Goal: Information Seeking & Learning: Learn about a topic

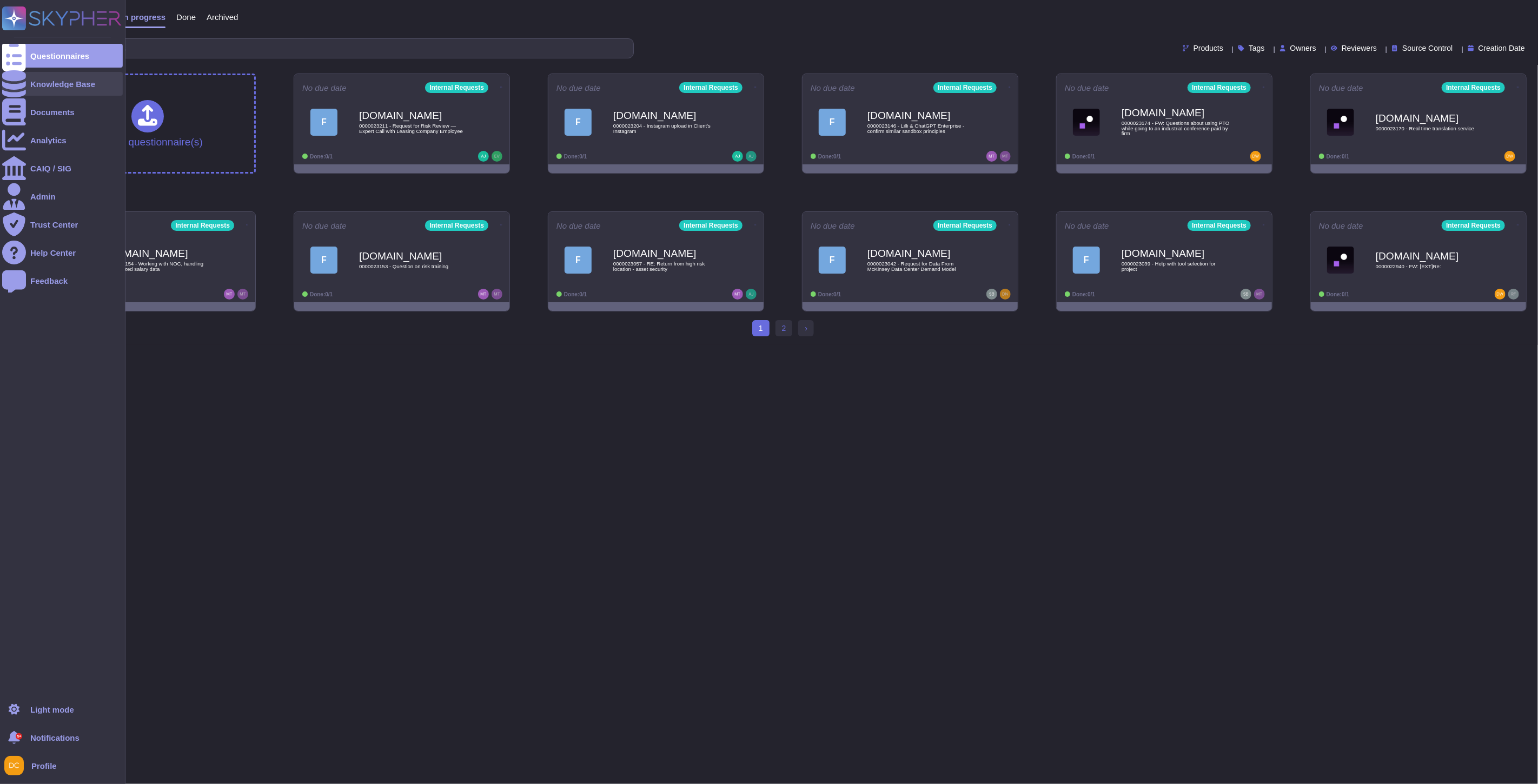
click at [28, 81] on div "Knowledge Base" at bounding box center [62, 84] width 120 height 24
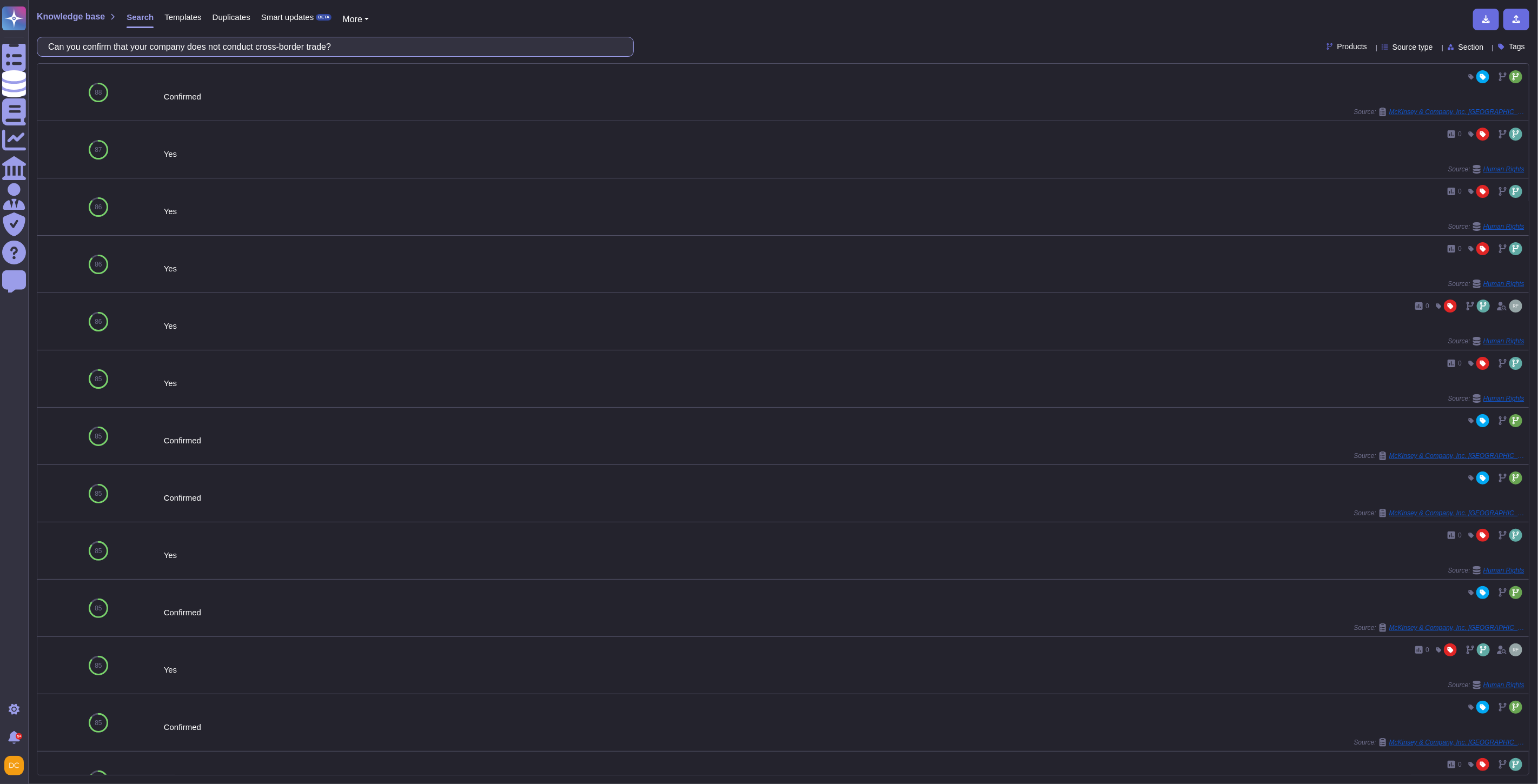
click at [290, 48] on input "Can you confirm that your company does not conduct cross-border trade?" at bounding box center [332, 47] width 579 height 19
paste input "Does your company have a certified energy management system"
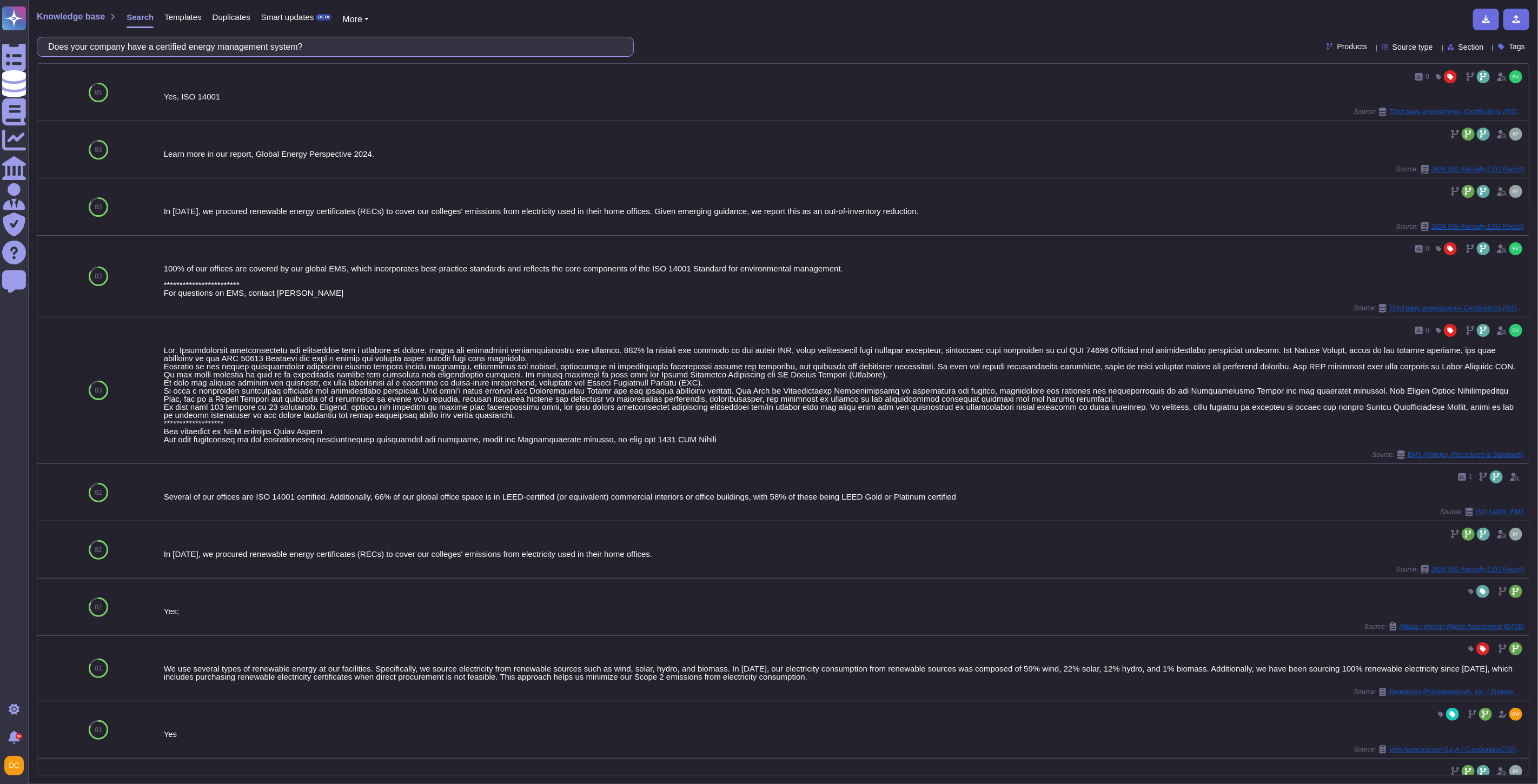
click at [148, 53] on input "Does your company have a certified energy management system?" at bounding box center [332, 47] width 579 height 19
paste input "Compliance with EU Cyber Resilience Act (CRA)"
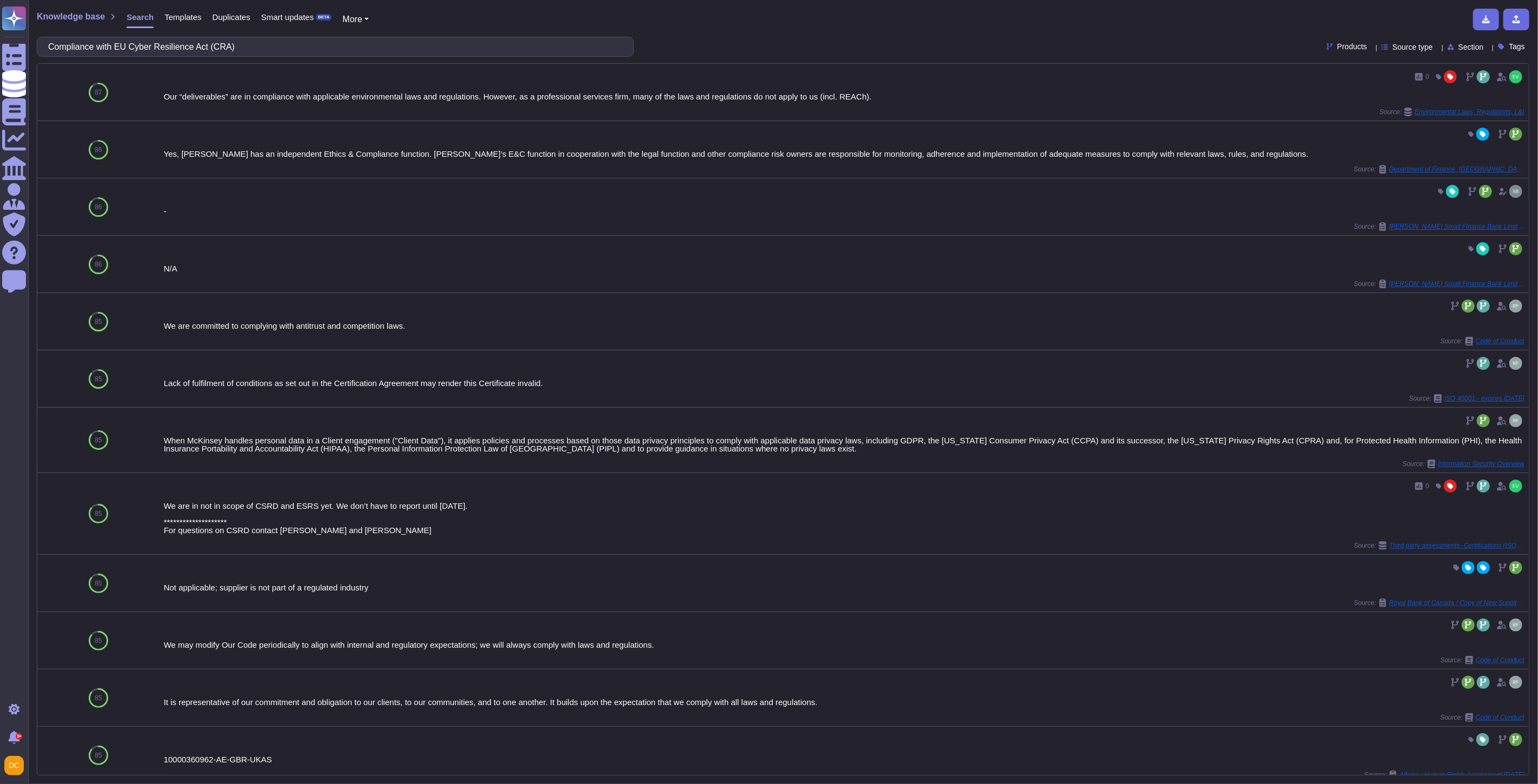
type input "Compliance with EU Cyber Resilience Act (CRA)"
